Goal: Find specific page/section: Find specific page/section

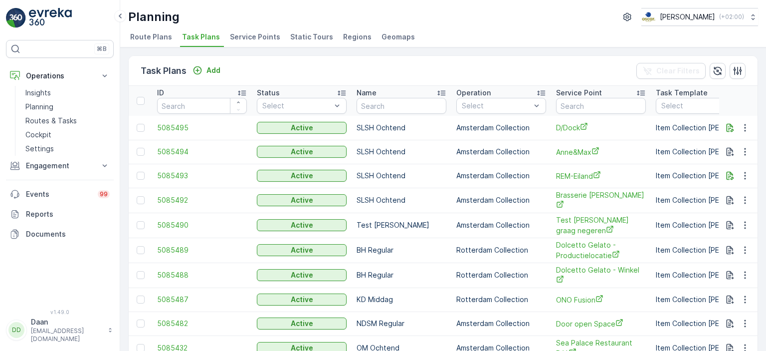
click at [43, 20] on img at bounding box center [50, 18] width 43 height 20
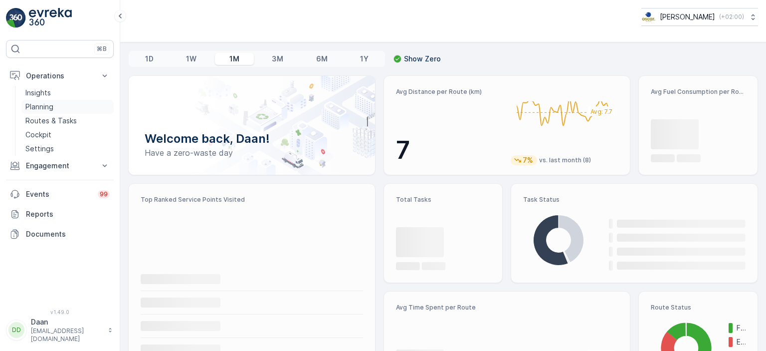
click at [40, 105] on p "Planning" at bounding box center [39, 107] width 28 height 10
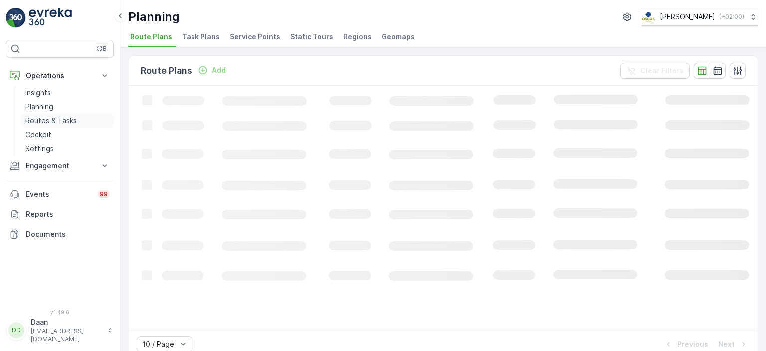
click at [56, 121] on p "Routes & Tasks" at bounding box center [50, 121] width 51 height 10
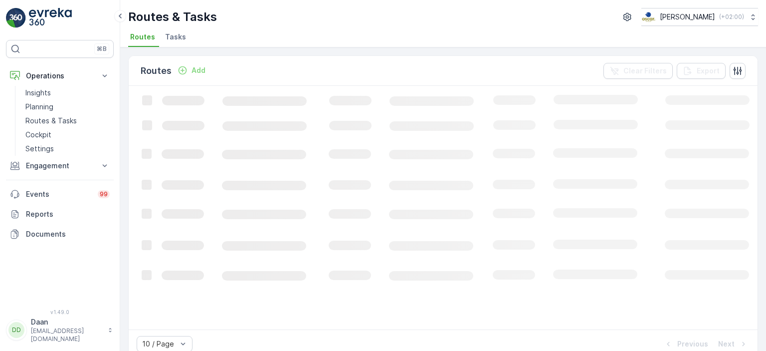
click at [173, 37] on span "Tasks" at bounding box center [175, 37] width 21 height 10
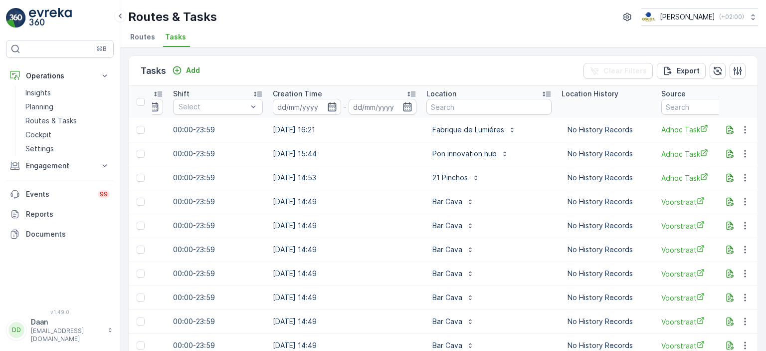
scroll to position [0, 860]
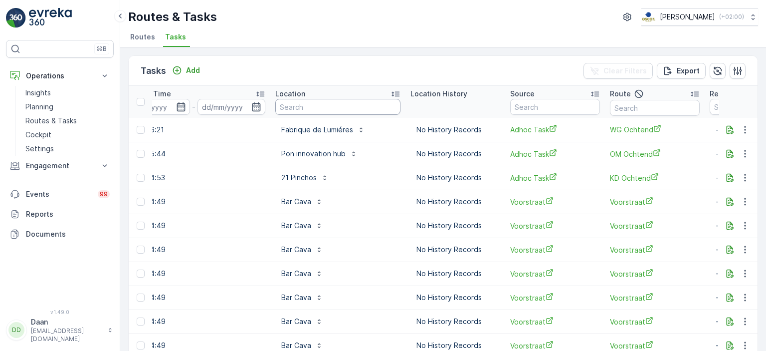
click at [283, 112] on input "text" at bounding box center [337, 107] width 125 height 16
type input "le petit"
